Goal: Feedback & Contribution: Submit feedback/report problem

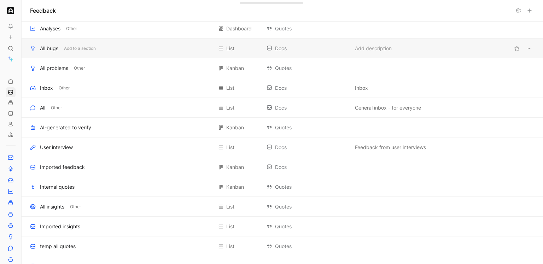
scroll to position [231, 0]
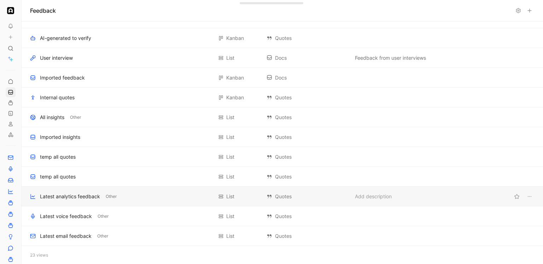
click at [56, 192] on div "Latest analytics feedback" at bounding box center [70, 196] width 60 height 8
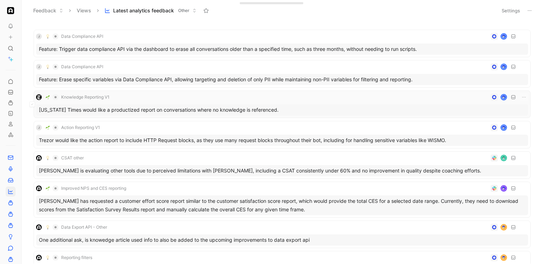
click at [182, 101] on div "Knowledge Reporting V1 [US_STATE] Times would like a productized report on conv…" at bounding box center [282, 104] width 492 height 23
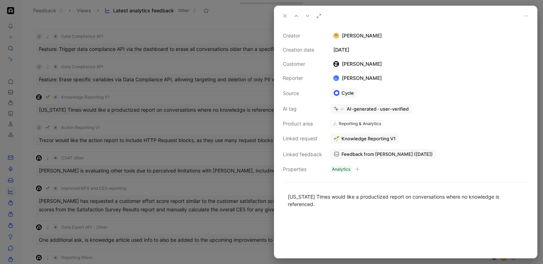
click at [346, 134] on button "Knowledge Reporting V1" at bounding box center [365, 139] width 68 height 10
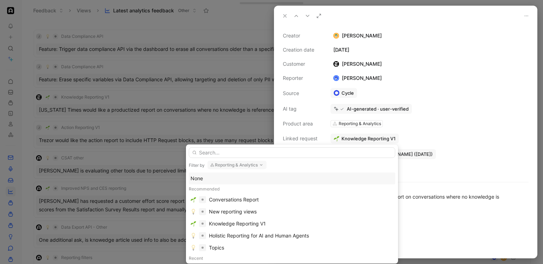
click at [255, 154] on input "text" at bounding box center [292, 152] width 207 height 11
click at [245, 169] on div "Reporting & Analytics" at bounding box center [237, 165] width 59 height 9
click at [246, 168] on button "Reporting & Analytics" at bounding box center [237, 165] width 59 height 8
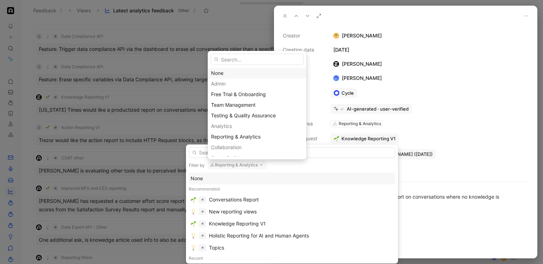
click at [233, 75] on div "None" at bounding box center [257, 73] width 92 height 8
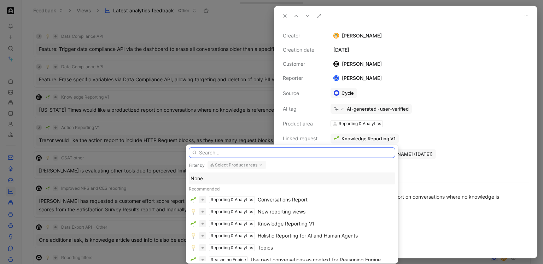
click at [239, 154] on input "text" at bounding box center [292, 152] width 207 height 11
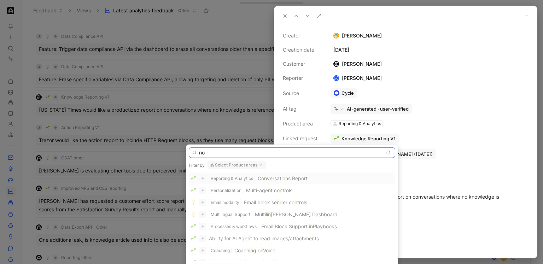
type input "n"
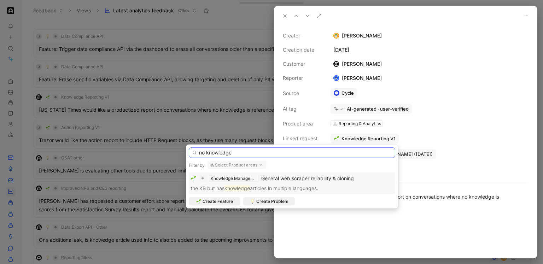
click at [244, 152] on input "no knowledge" at bounding box center [292, 152] width 207 height 11
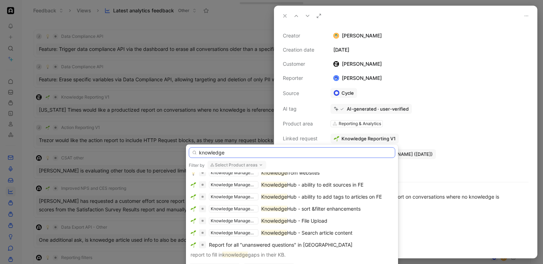
scroll to position [139, 0]
type input "knowledge"
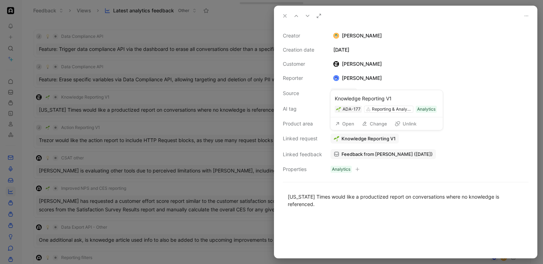
click at [350, 124] on button "Open" at bounding box center [344, 124] width 25 height 10
click at [98, 85] on div at bounding box center [271, 132] width 543 height 264
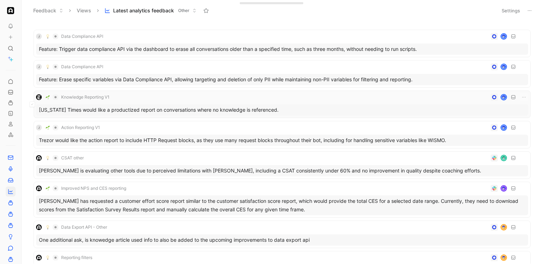
click at [165, 94] on div "Knowledge Reporting V1" at bounding box center [282, 97] width 492 height 8
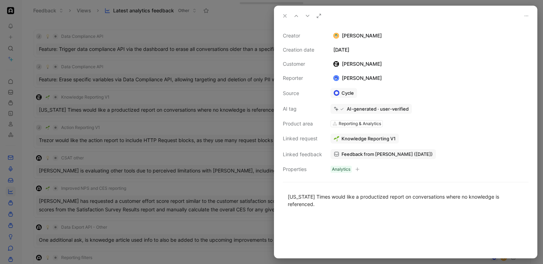
click at [345, 135] on button "Knowledge Reporting V1" at bounding box center [365, 139] width 68 height 10
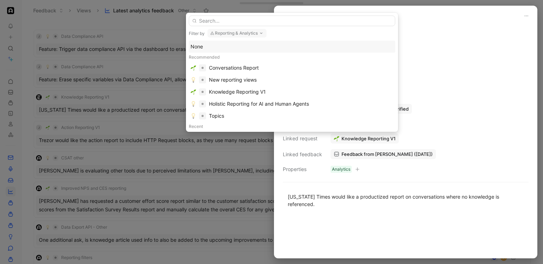
click at [219, 33] on button "Reporting & Analytics" at bounding box center [237, 33] width 59 height 8
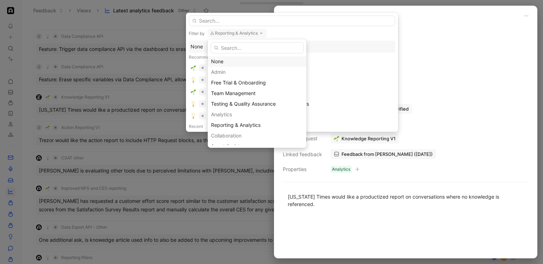
click at [217, 62] on div "None" at bounding box center [257, 61] width 92 height 8
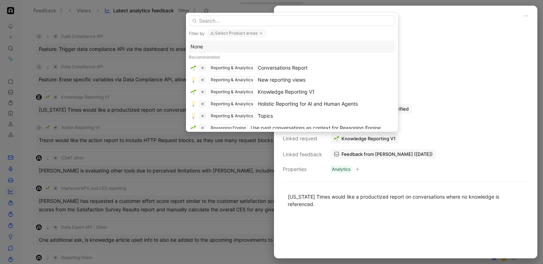
click at [216, 46] on div "None" at bounding box center [292, 46] width 203 height 8
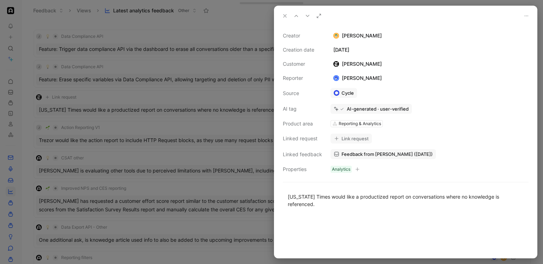
click at [335, 137] on icon at bounding box center [337, 139] width 4 height 4
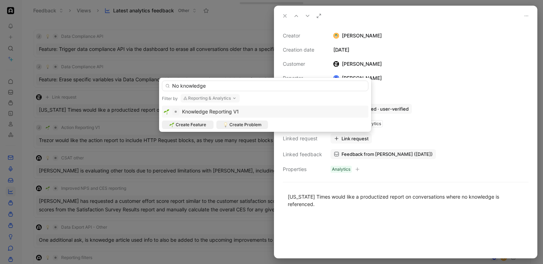
click at [192, 86] on input "No knowledge" at bounding box center [265, 86] width 207 height 11
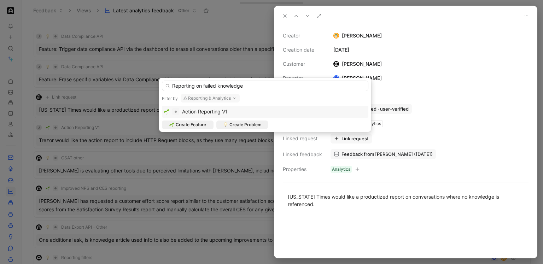
type input "Reporting on failed knowledge"
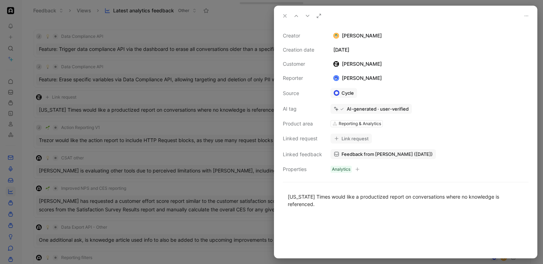
click at [343, 138] on button "Link request" at bounding box center [351, 139] width 41 height 10
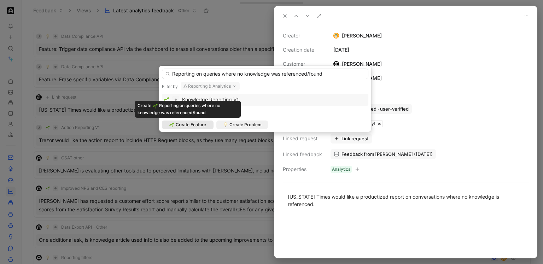
type input "Reporting on queries where no knowledge was referenced/found"
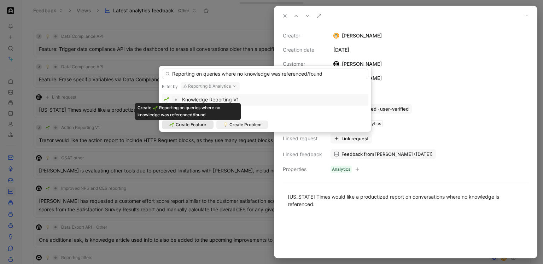
click at [190, 124] on span "Create Feature" at bounding box center [191, 124] width 30 height 7
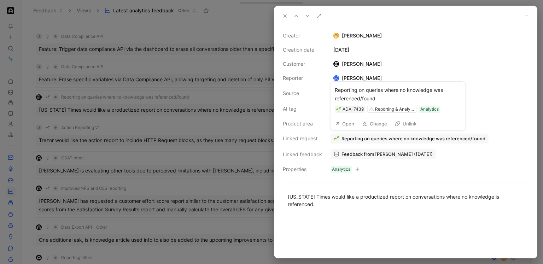
click at [338, 123] on use at bounding box center [337, 123] width 3 height 3
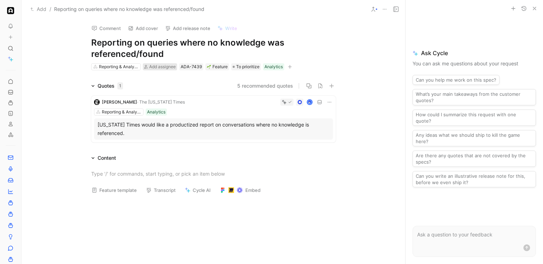
click at [173, 66] on span "Add assignee" at bounding box center [162, 66] width 27 height 5
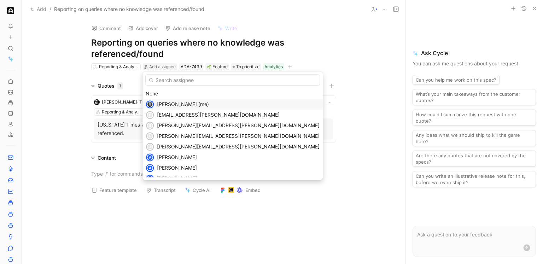
click at [179, 101] on div "[PERSON_NAME] (me)" at bounding box center [238, 104] width 163 height 8
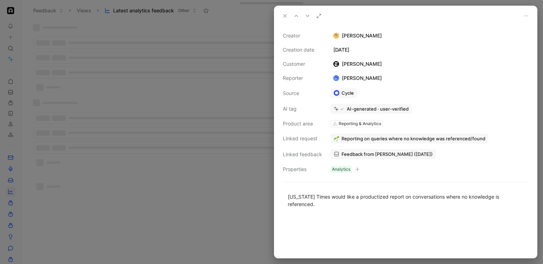
click at [92, 97] on div at bounding box center [271, 132] width 543 height 264
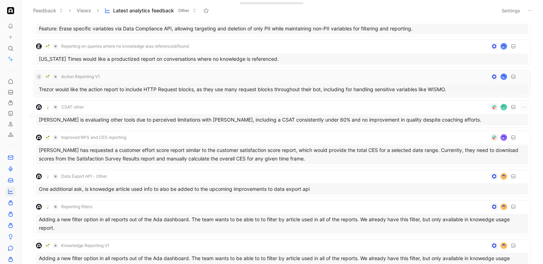
scroll to position [63, 0]
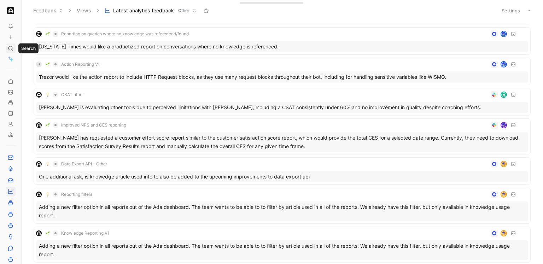
click at [12, 50] on icon at bounding box center [11, 49] width 6 height 6
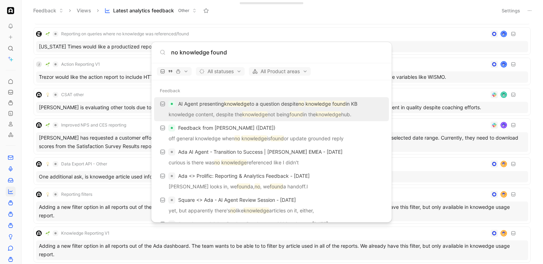
type input "no knowledge found"
click at [182, 73] on span "button" at bounding box center [174, 71] width 28 height 5
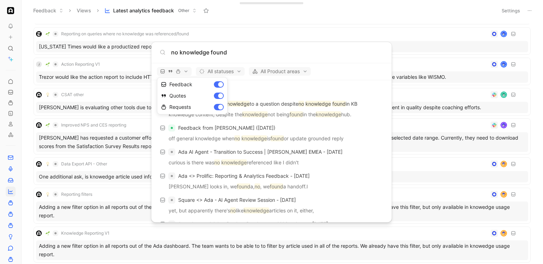
click at [343, 73] on div at bounding box center [271, 132] width 543 height 264
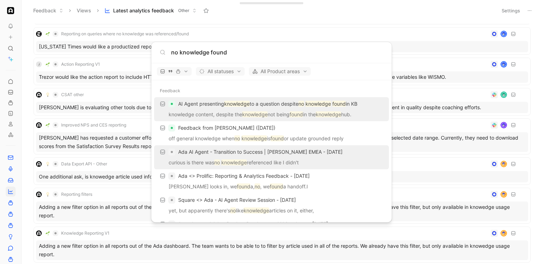
click at [323, 158] on div "Ada AI Agent - Transition to Success | [PERSON_NAME] EMEA - [DATE]" at bounding box center [271, 152] width 231 height 13
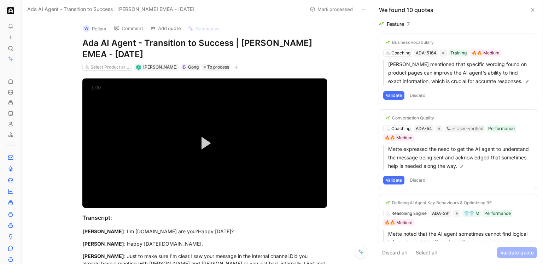
scroll to position [4863, 0]
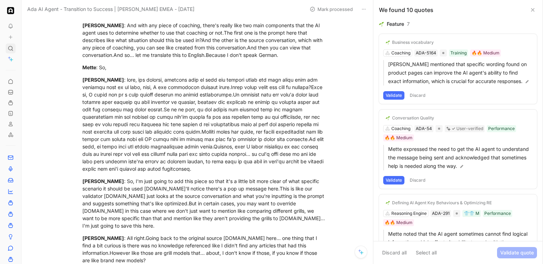
click at [10, 47] on icon at bounding box center [11, 49] width 6 height 6
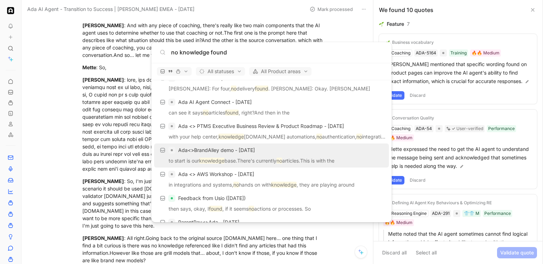
scroll to position [98, 0]
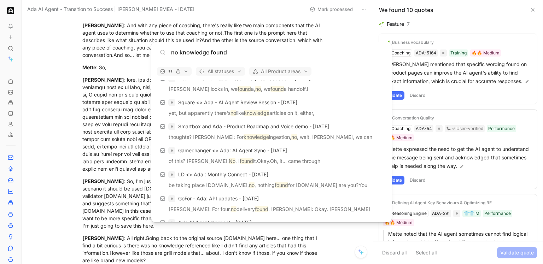
click at [208, 54] on input "no knowledge found" at bounding box center [277, 52] width 212 height 8
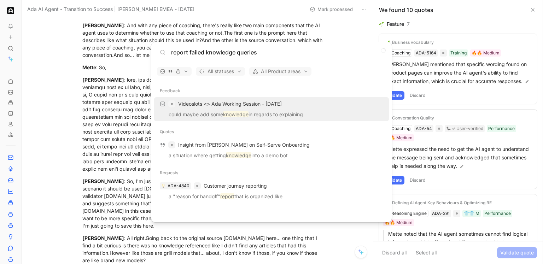
scroll to position [0, 0]
click at [214, 51] on input "report failed knowledge queries" at bounding box center [277, 52] width 212 height 8
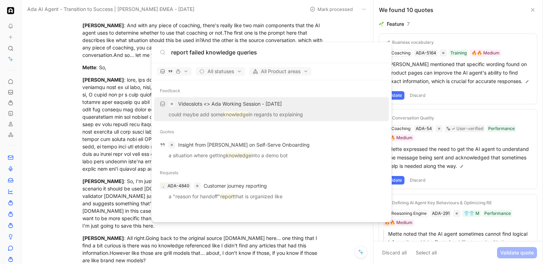
type input "b"
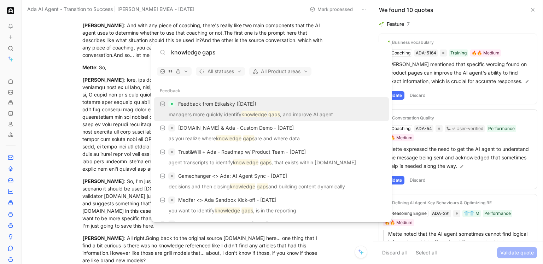
type input "knowledge gaps"
click at [251, 110] on p "managers more quickly identify knowledge gaps , and improve AI agent" at bounding box center [271, 115] width 231 height 11
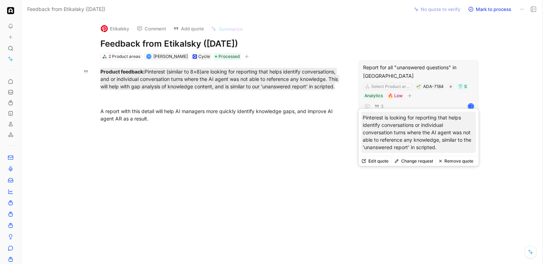
click at [386, 66] on div "Report for all "unanswered questions" in [GEOGRAPHIC_DATA]" at bounding box center [418, 71] width 111 height 17
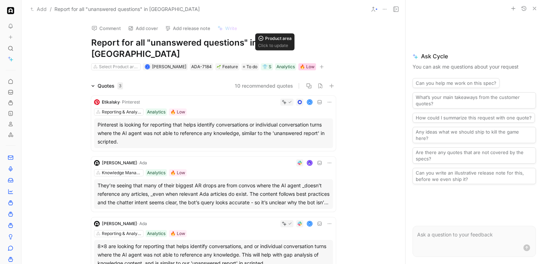
click at [300, 63] on div "🔥 Low" at bounding box center [307, 66] width 15 height 7
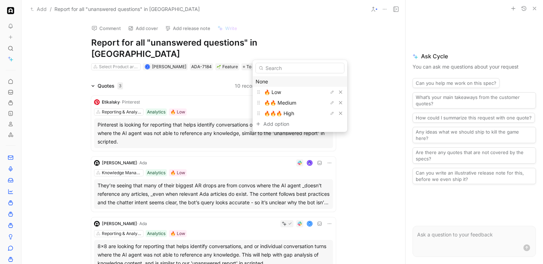
click at [281, 82] on div "None" at bounding box center [300, 81] width 88 height 8
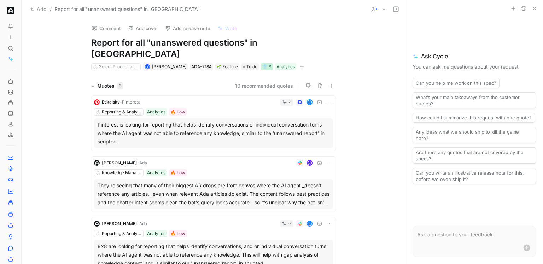
click at [262, 63] on div "👕 S" at bounding box center [266, 66] width 9 height 7
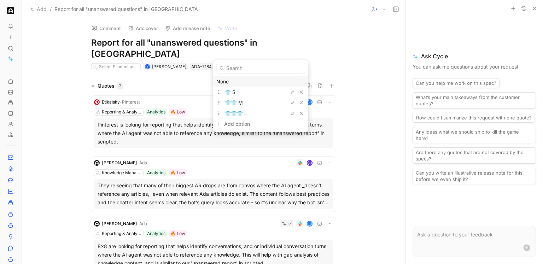
click at [253, 80] on div "None" at bounding box center [260, 81] width 88 height 8
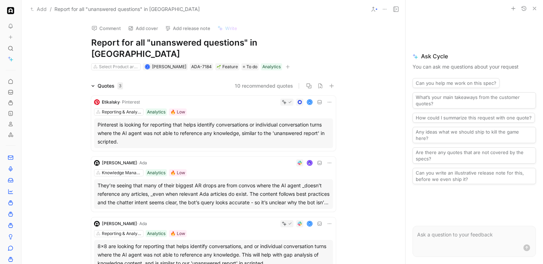
click at [147, 63] on div "Select Product area J [PERSON_NAME] ADA-7184 Feature To do Analytics" at bounding box center [214, 67] width 246 height 8
click at [150, 63] on div "J [PERSON_NAME]" at bounding box center [165, 66] width 45 height 7
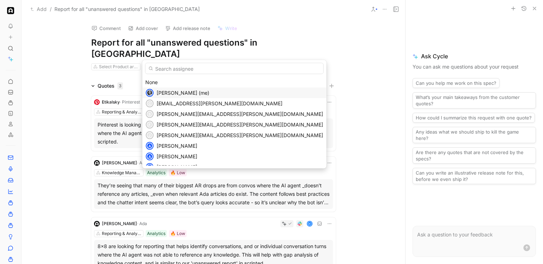
click at [168, 89] on div "[PERSON_NAME] (me)" at bounding box center [240, 93] width 167 height 8
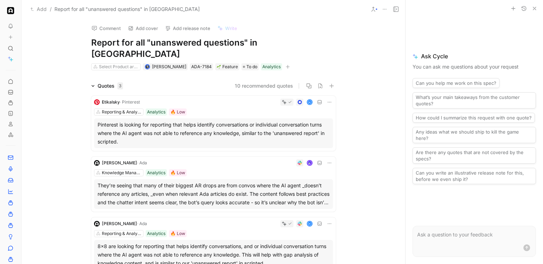
click at [229, 39] on h1 "Report for all "unanswered questions" in [GEOGRAPHIC_DATA]" at bounding box center [213, 48] width 245 height 23
click at [242, 41] on h1 "Report for all "unanswered questions" in [GEOGRAPHIC_DATA]" at bounding box center [213, 48] width 245 height 23
click at [247, 41] on h1 "Report for all "unanswered questions" in [GEOGRAPHIC_DATA]" at bounding box center [213, 48] width 245 height 23
click at [285, 43] on h1 "Report for all "unanswered questions" in [GEOGRAPHIC_DATA]" at bounding box center [213, 48] width 245 height 23
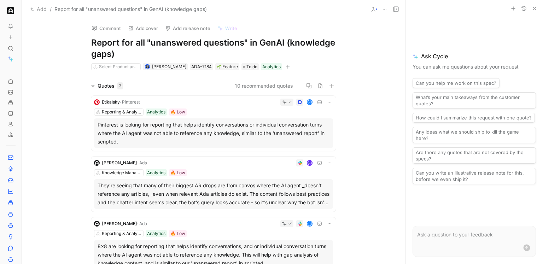
drag, startPoint x: 259, startPoint y: 39, endPoint x: 282, endPoint y: 44, distance: 23.4
click at [282, 44] on h1 "Report for all "unanswered questions" in GenAI (knowledge gaps)" at bounding box center [213, 48] width 245 height 23
click at [64, 46] on div "Comment Add cover Add release note Write Report for all "unanswered questions" …" at bounding box center [214, 141] width 384 height 246
click at [9, 84] on icon at bounding box center [11, 82] width 6 height 6
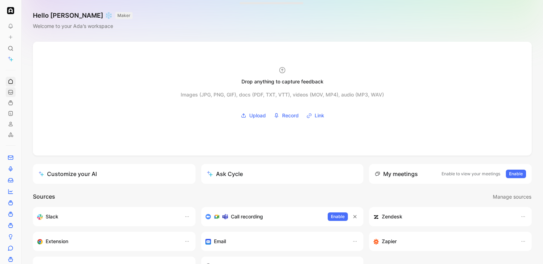
click at [8, 92] on icon at bounding box center [11, 92] width 6 height 6
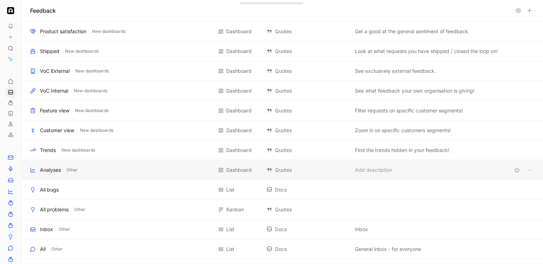
scroll to position [231, 0]
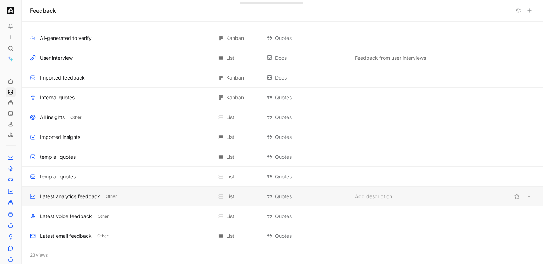
click at [79, 194] on div "Latest analytics feedback" at bounding box center [70, 196] width 60 height 8
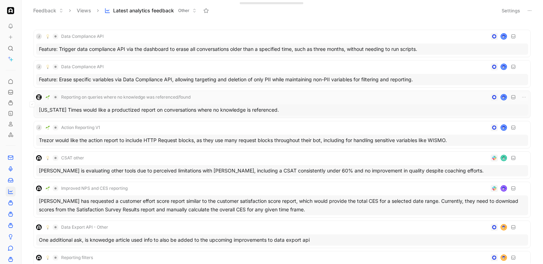
click at [164, 110] on div "[US_STATE] Times would like a productized report on conversations where no know…" at bounding box center [282, 109] width 492 height 11
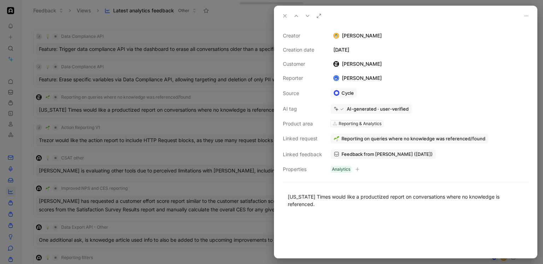
click at [344, 137] on span "Reporting on queries where no knowledge was referenced/found" at bounding box center [414, 138] width 144 height 6
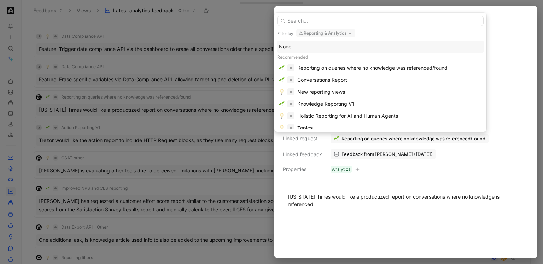
click at [314, 21] on input "text" at bounding box center [380, 21] width 207 height 11
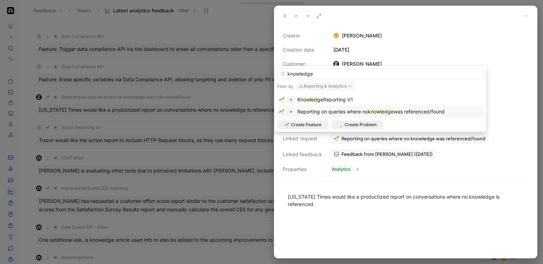
type input "knowledge"
click at [333, 84] on button "Reporting & Analytics" at bounding box center [325, 86] width 59 height 8
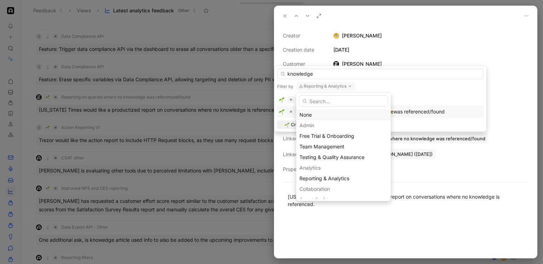
click at [334, 113] on div "None" at bounding box center [344, 115] width 88 height 8
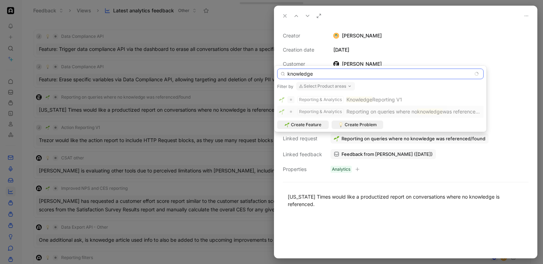
click at [324, 77] on div "knowledge Filter by Select Product areas Reporting & Analytics Knowledge Report…" at bounding box center [380, 99] width 212 height 66
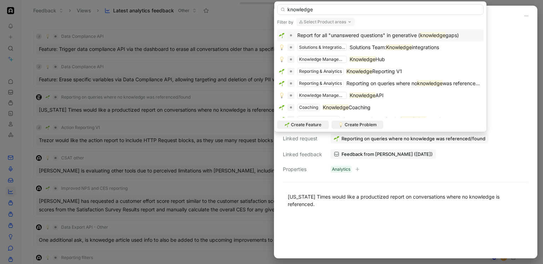
click at [338, 35] on span "Report for all "unanswered questions" in generative (" at bounding box center [358, 35] width 123 height 6
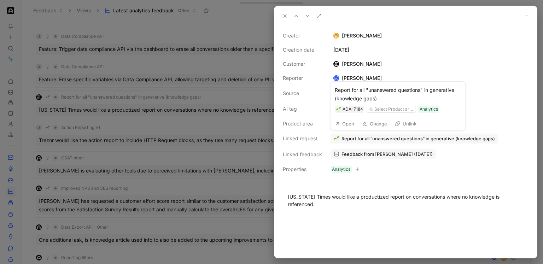
click at [344, 123] on button "Open" at bounding box center [344, 124] width 25 height 10
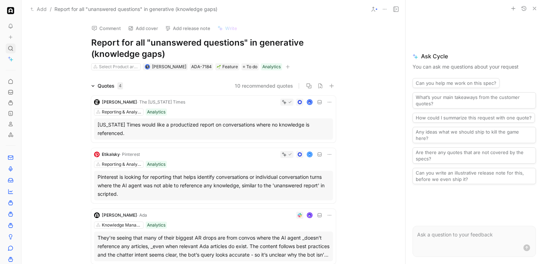
click at [8, 48] on use at bounding box center [10, 48] width 4 height 4
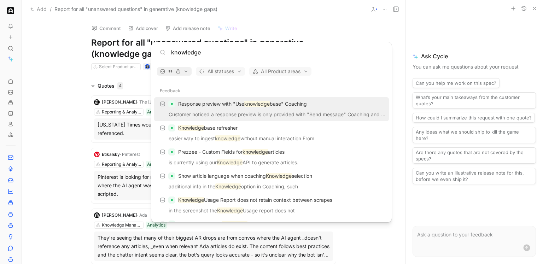
type input "knowledge"
click at [183, 69] on span "button" at bounding box center [174, 71] width 28 height 5
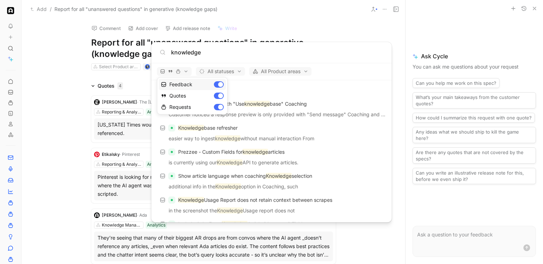
click at [220, 85] on div "Feedback" at bounding box center [192, 84] width 67 height 11
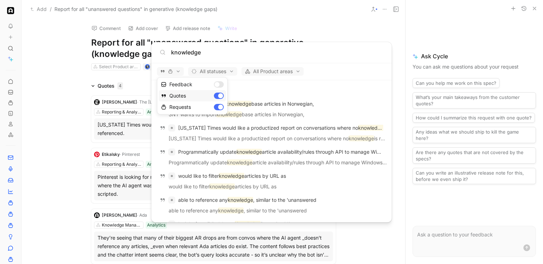
click at [220, 96] on div "Quotes" at bounding box center [192, 95] width 67 height 11
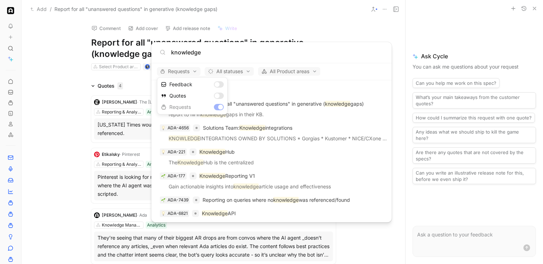
click at [274, 135] on div at bounding box center [271, 132] width 543 height 264
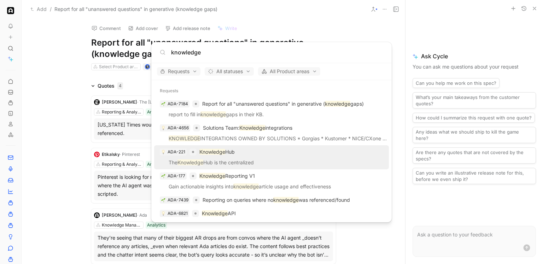
click at [282, 149] on div "ADA-221 Knowledge Hub" at bounding box center [271, 152] width 231 height 13
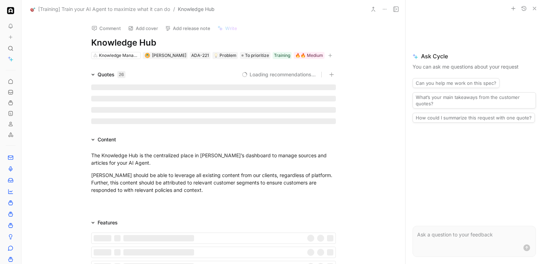
scroll to position [5, 0]
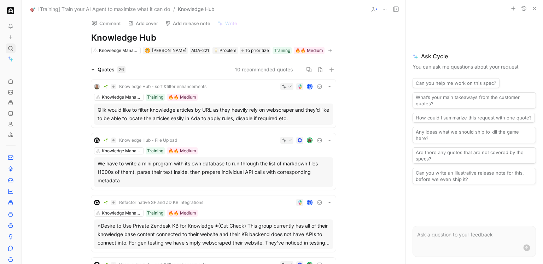
click at [9, 48] on icon at bounding box center [11, 49] width 6 height 6
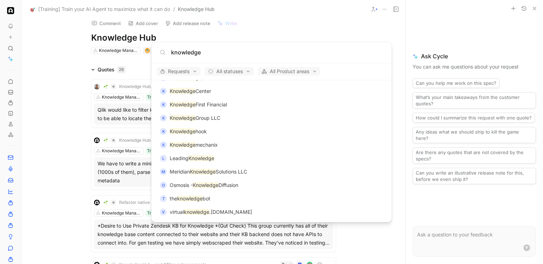
scroll to position [938, 0]
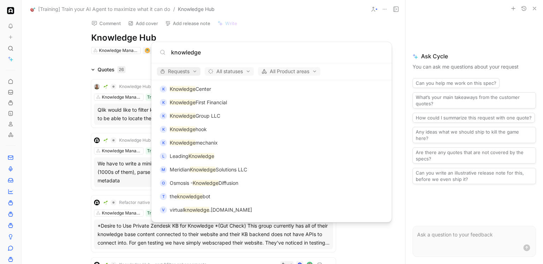
click at [183, 71] on span "Requests" at bounding box center [178, 71] width 37 height 8
click at [219, 93] on div "Quotes" at bounding box center [192, 95] width 67 height 11
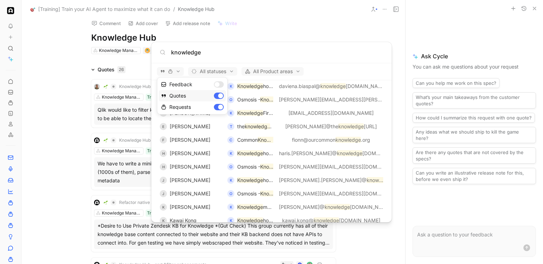
click at [219, 94] on div "Quotes" at bounding box center [192, 95] width 67 height 11
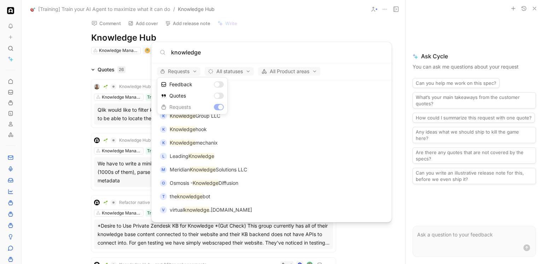
click at [243, 137] on div at bounding box center [271, 132] width 543 height 264
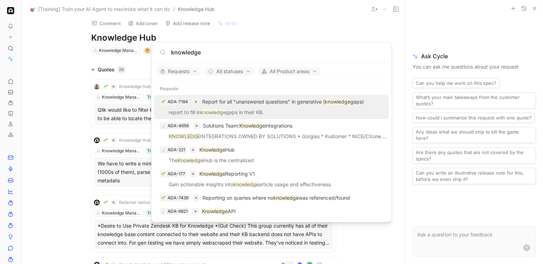
scroll to position [0, 0]
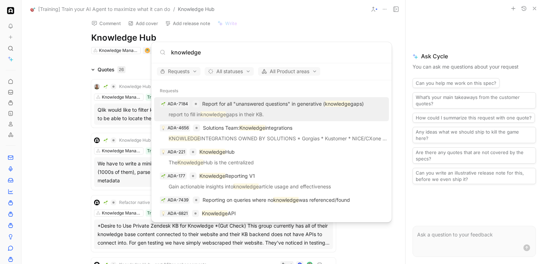
click at [203, 48] on input "knowledge" at bounding box center [277, 52] width 212 height 8
click at [208, 47] on div "knowledge" at bounding box center [271, 52] width 241 height 21
click at [209, 54] on input "knowledge" at bounding box center [277, 52] width 212 height 8
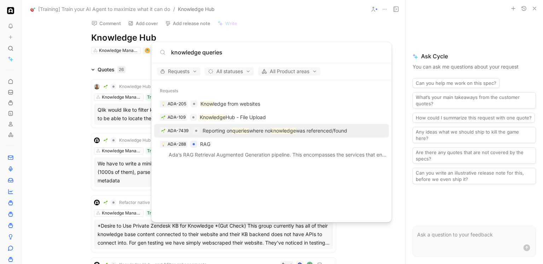
type input "knowledge queries"
click at [304, 131] on p "Reporting on queries where no knowledge was referenced/found" at bounding box center [275, 131] width 145 height 8
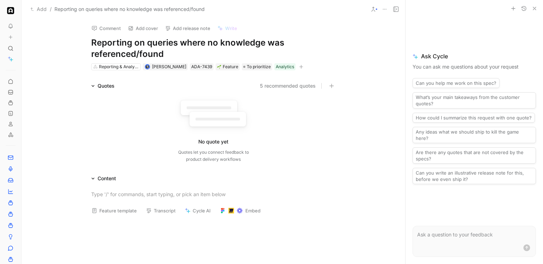
click at [386, 10] on icon at bounding box center [385, 9] width 6 height 6
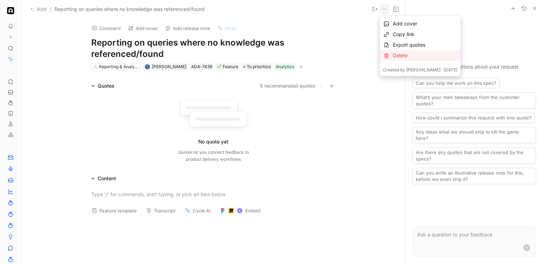
click at [398, 55] on div "Delete" at bounding box center [425, 55] width 65 height 8
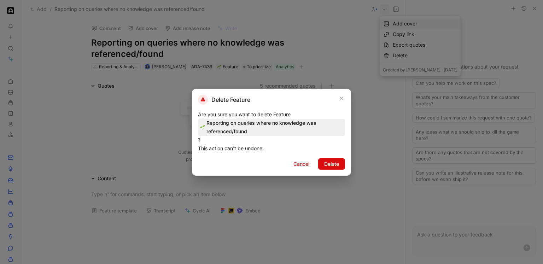
click at [328, 167] on span "Delete" at bounding box center [331, 164] width 15 height 8
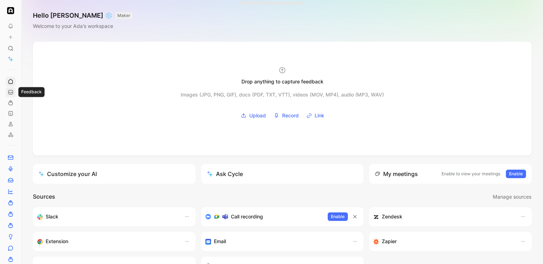
click at [8, 91] on icon at bounding box center [11, 92] width 6 height 6
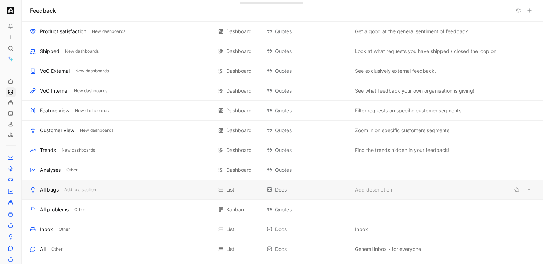
scroll to position [231, 0]
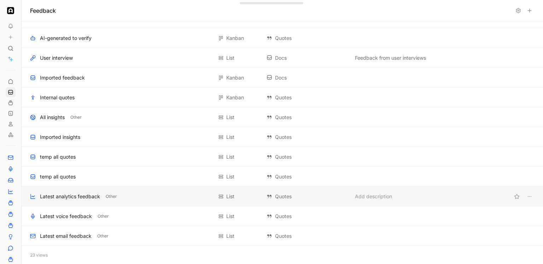
click at [54, 199] on div "Latest analytics feedback" at bounding box center [70, 196] width 60 height 8
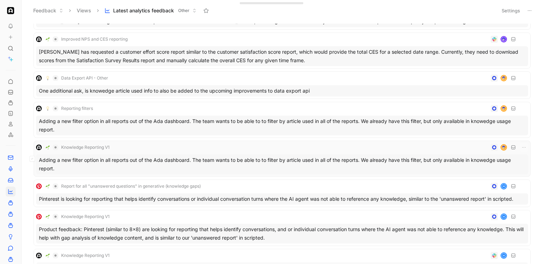
scroll to position [164, 0]
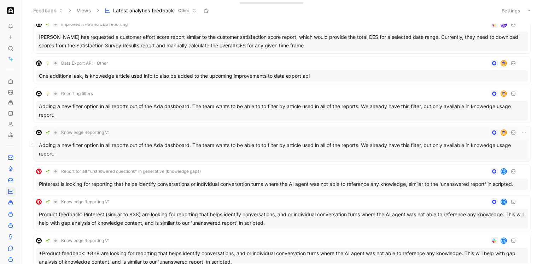
click at [198, 145] on div "Adding a new filter option in all reports out of the Ada dashboard. The team wa…" at bounding box center [282, 150] width 492 height 20
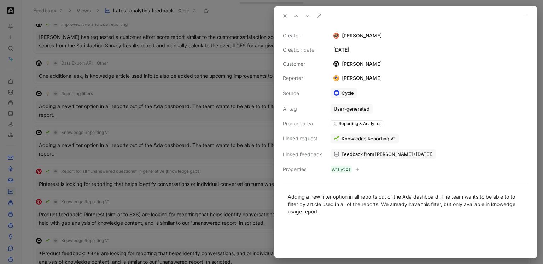
click at [203, 139] on div at bounding box center [271, 132] width 543 height 264
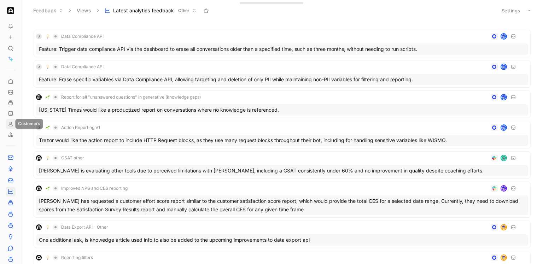
click at [13, 126] on icon at bounding box center [11, 124] width 6 height 6
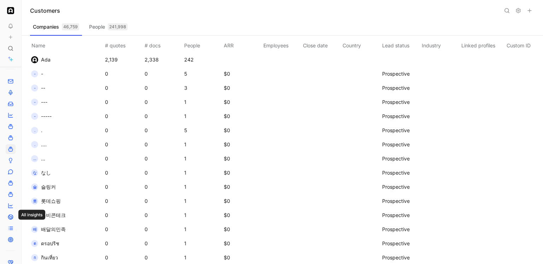
scroll to position [79, 0]
click at [11, 205] on icon at bounding box center [10, 204] width 4 height 4
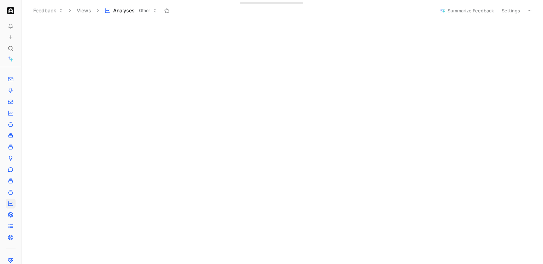
scroll to position [29, 0]
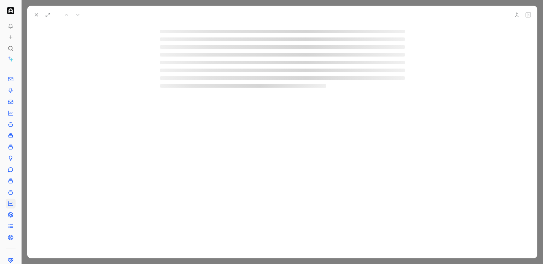
click at [524, 4] on div at bounding box center [283, 132] width 522 height 264
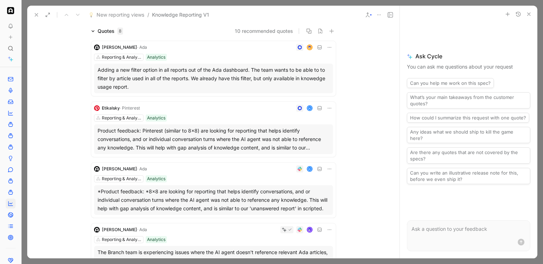
scroll to position [50, 0]
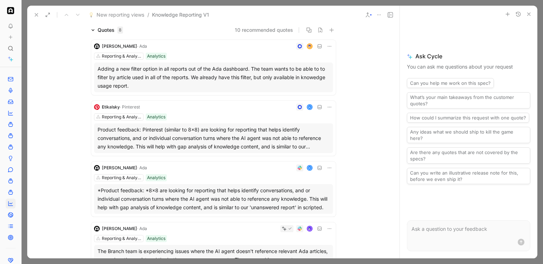
click at [242, 114] on div "Reporting & Analytics Analytics" at bounding box center [213, 117] width 239 height 7
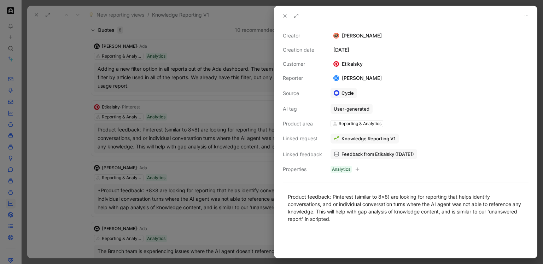
click at [348, 154] on span "Feedback from Etikalsky ([DATE])" at bounding box center [378, 154] width 73 height 6
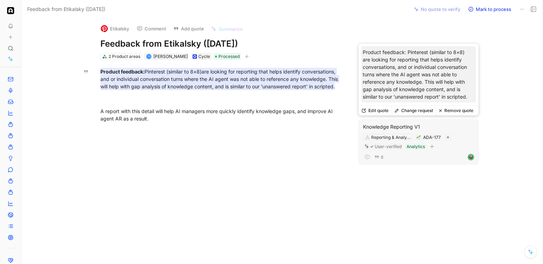
click at [450, 112] on button "Remove quote" at bounding box center [456, 111] width 40 height 10
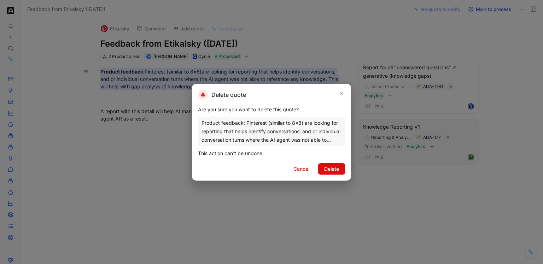
click at [328, 168] on span "Delete" at bounding box center [331, 169] width 15 height 8
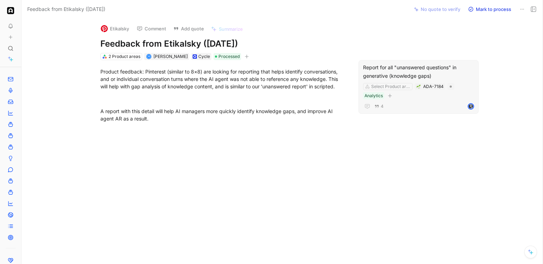
click at [400, 98] on div "Select Product area ADA-7184 Analytics" at bounding box center [419, 91] width 112 height 18
click at [383, 75] on div "Report for all "unanswered questions" in generative (knowledge gaps)" at bounding box center [418, 71] width 111 height 17
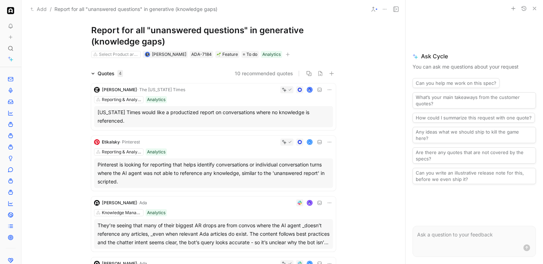
scroll to position [51, 0]
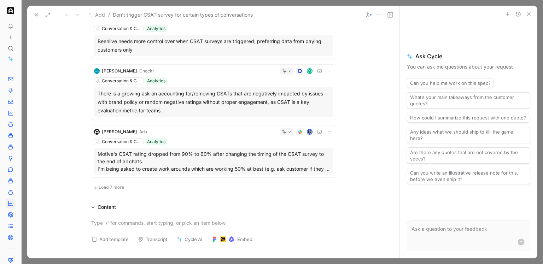
scroll to position [484, 0]
click at [109, 190] on button "Load 7 more" at bounding box center [108, 187] width 35 height 8
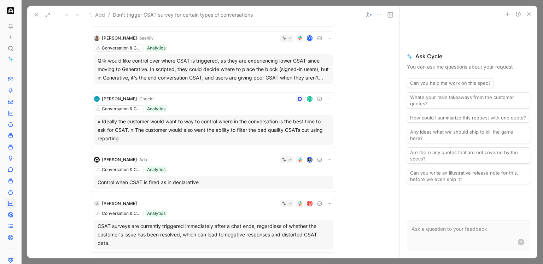
scroll to position [635, 0]
click at [38, 15] on icon at bounding box center [37, 15] width 6 height 6
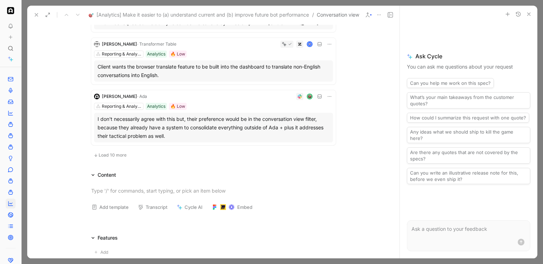
scroll to position [461, 0]
click at [35, 12] on icon at bounding box center [37, 15] width 6 height 6
